Goal: Task Accomplishment & Management: Manage account settings

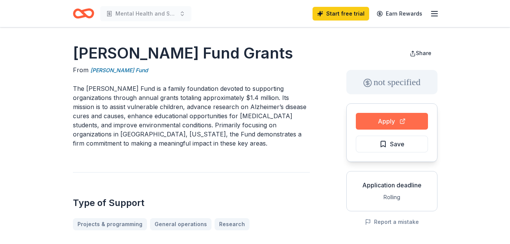
click at [373, 118] on button "Apply" at bounding box center [392, 121] width 72 height 17
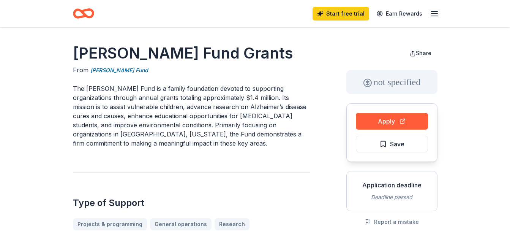
click at [432, 16] on line "button" at bounding box center [435, 16] width 6 height 0
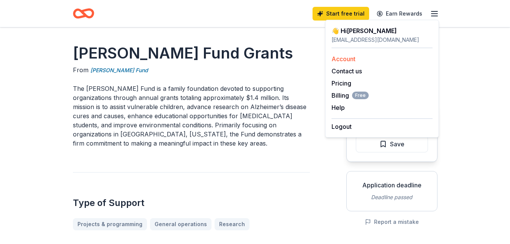
click at [345, 60] on link "Account" at bounding box center [344, 59] width 24 height 8
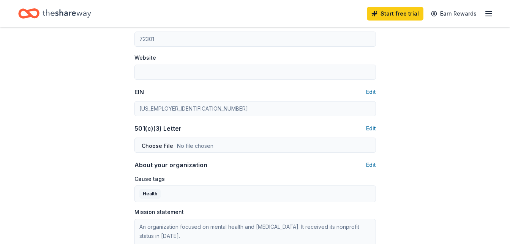
scroll to position [305, 0]
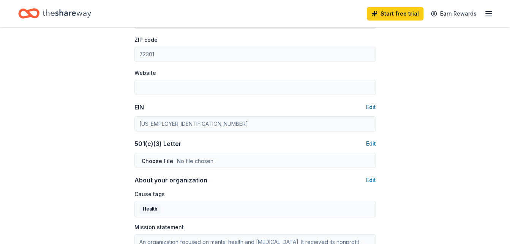
click at [369, 105] on button "Edit" at bounding box center [371, 107] width 10 height 9
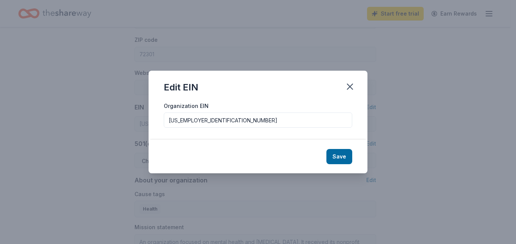
click at [204, 136] on div "Organization EIN [US_EMPLOYER_IDENTIFICATION_NUMBER]" at bounding box center [258, 120] width 219 height 39
click at [340, 154] on button "Save" at bounding box center [339, 156] width 26 height 15
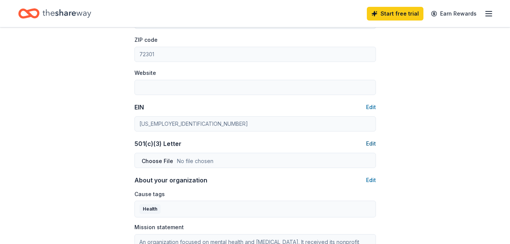
click at [372, 142] on button "Edit" at bounding box center [371, 143] width 10 height 9
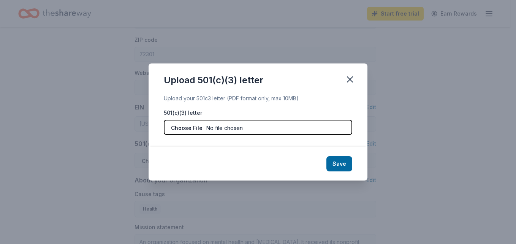
click at [196, 130] on input "file" at bounding box center [258, 127] width 188 height 15
type input "C:\fakepath\Refining Touch Behavioral Health and Recovery EIN 501 (C)3 Determin…"
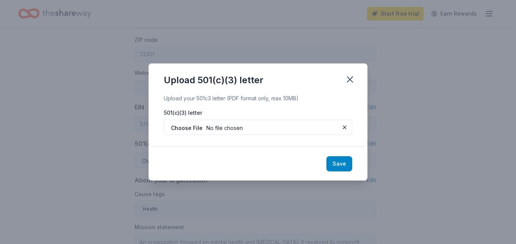
click at [338, 160] on button "Save" at bounding box center [339, 163] width 26 height 15
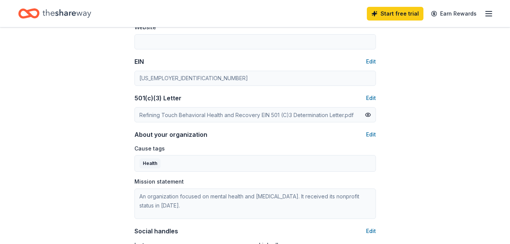
scroll to position [365, 0]
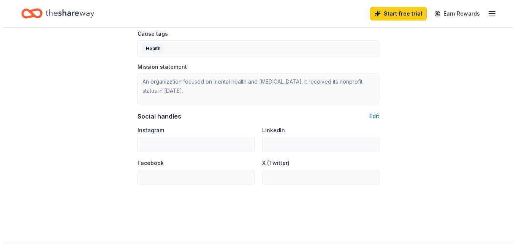
scroll to position [472, 0]
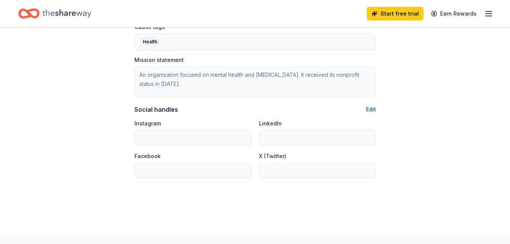
click at [371, 106] on button "Edit" at bounding box center [371, 109] width 10 height 9
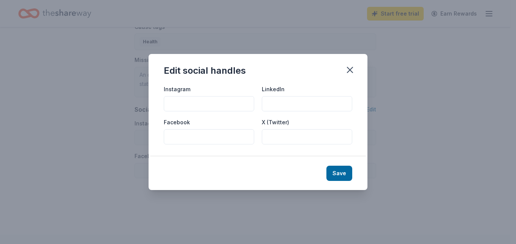
click at [184, 137] on input "Facebook" at bounding box center [209, 136] width 90 height 15
type input "Refining Touch Behavioral Health and Recovery"
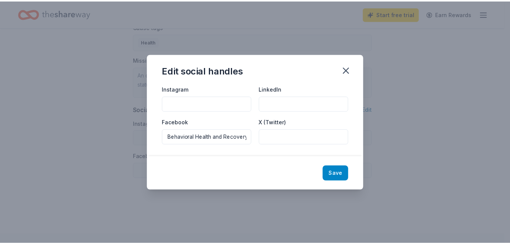
scroll to position [0, 0]
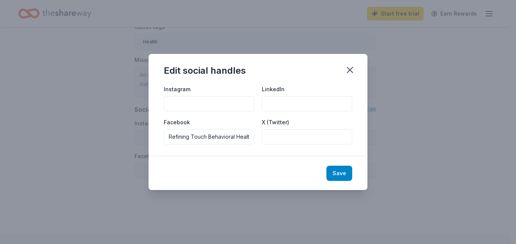
click at [338, 172] on button "Save" at bounding box center [339, 173] width 26 height 15
type input "Refining Touch Behavioral Health and Recovery"
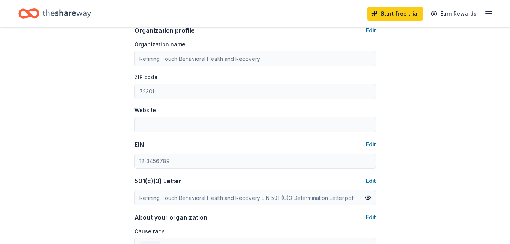
scroll to position [264, 0]
